Goal: Task Accomplishment & Management: Use online tool/utility

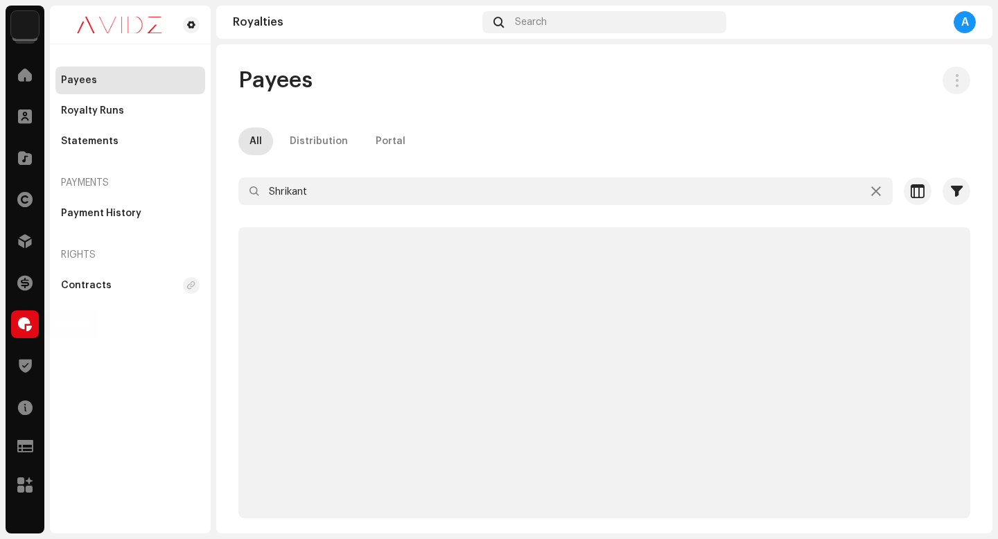
click at [26, 328] on span at bounding box center [25, 324] width 14 height 11
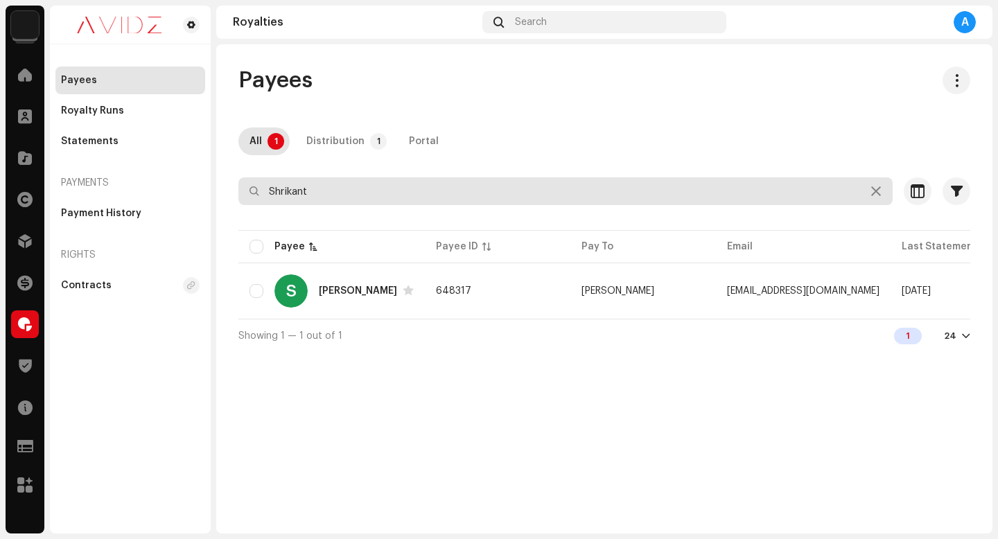
click at [388, 184] on input "Shrikant" at bounding box center [565, 191] width 654 height 28
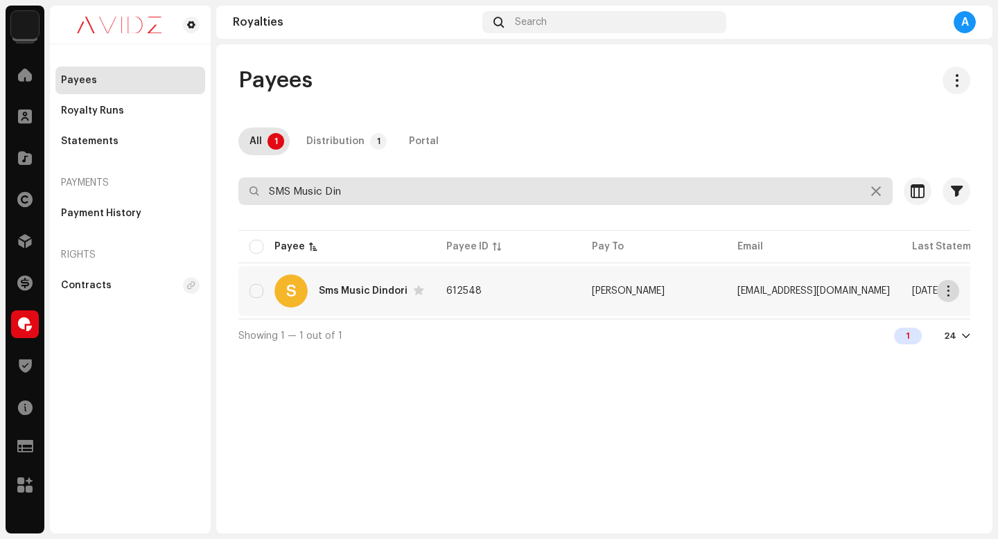
type input "SMS Music Din"
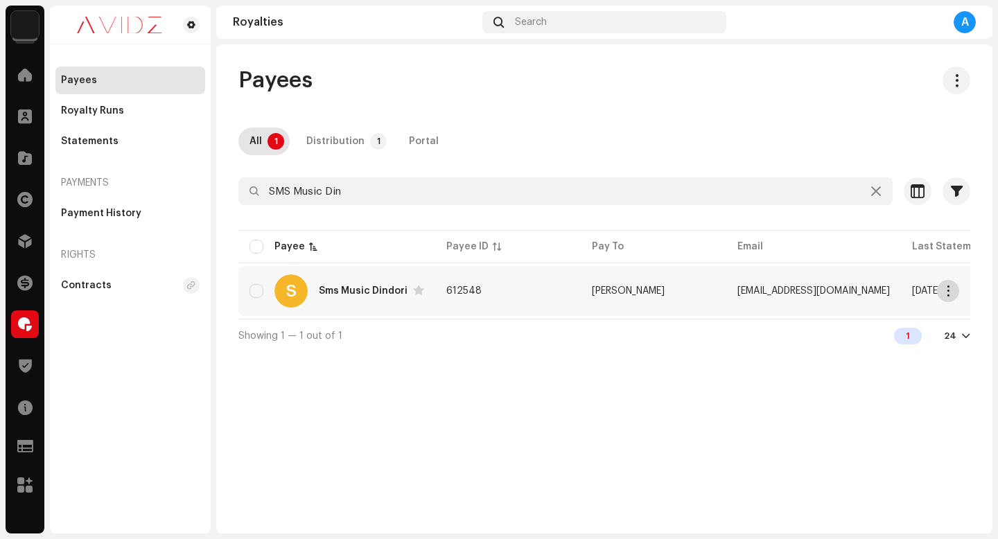
click at [944, 292] on span "button" at bounding box center [948, 290] width 10 height 11
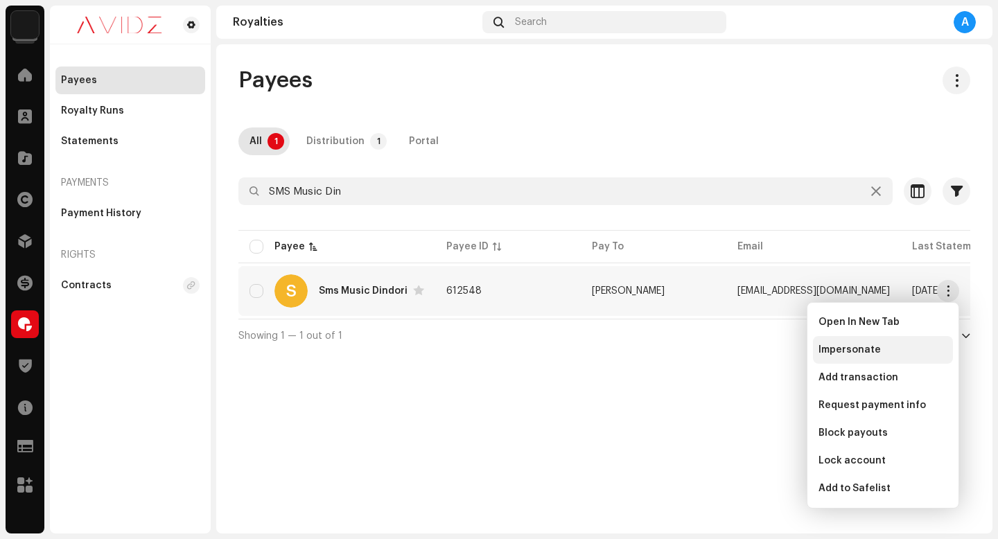
click at [890, 352] on div "Impersonate" at bounding box center [882, 349] width 129 height 11
